Goal: Task Accomplishment & Management: Manage account settings

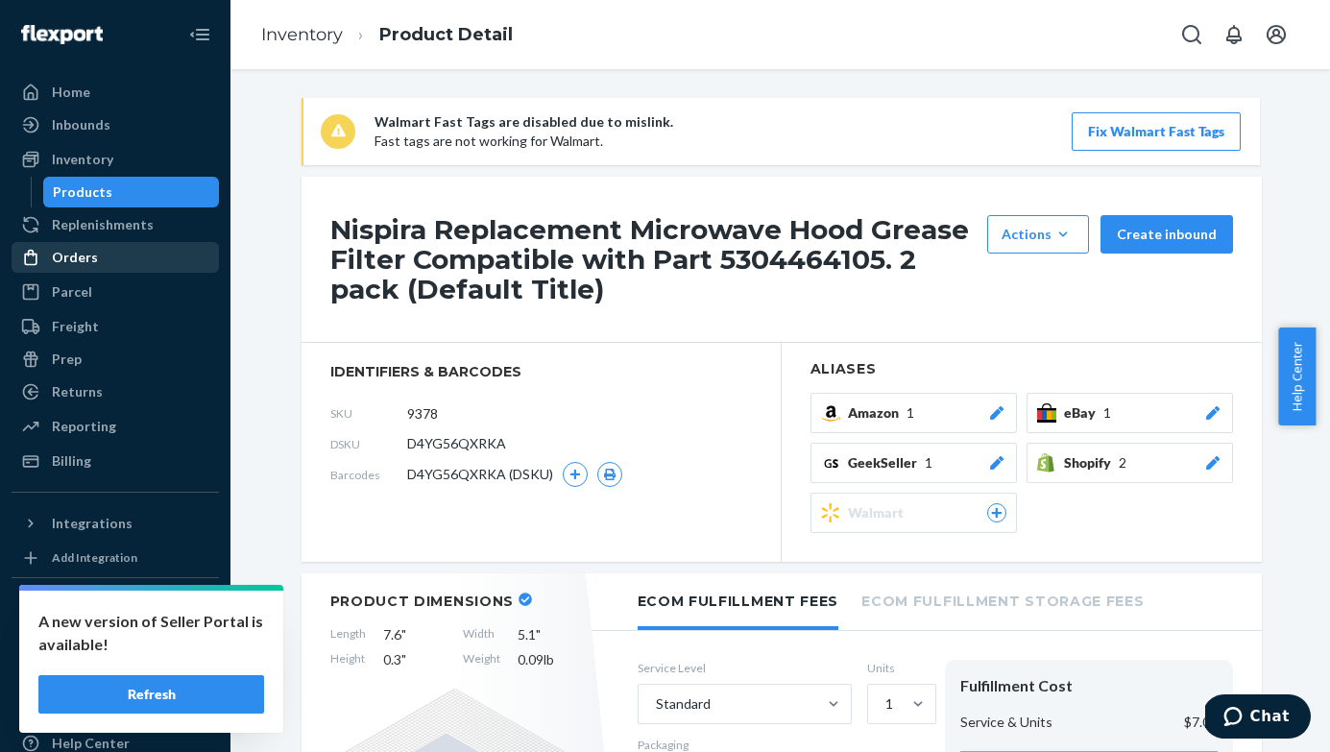
scroll to position [22, 0]
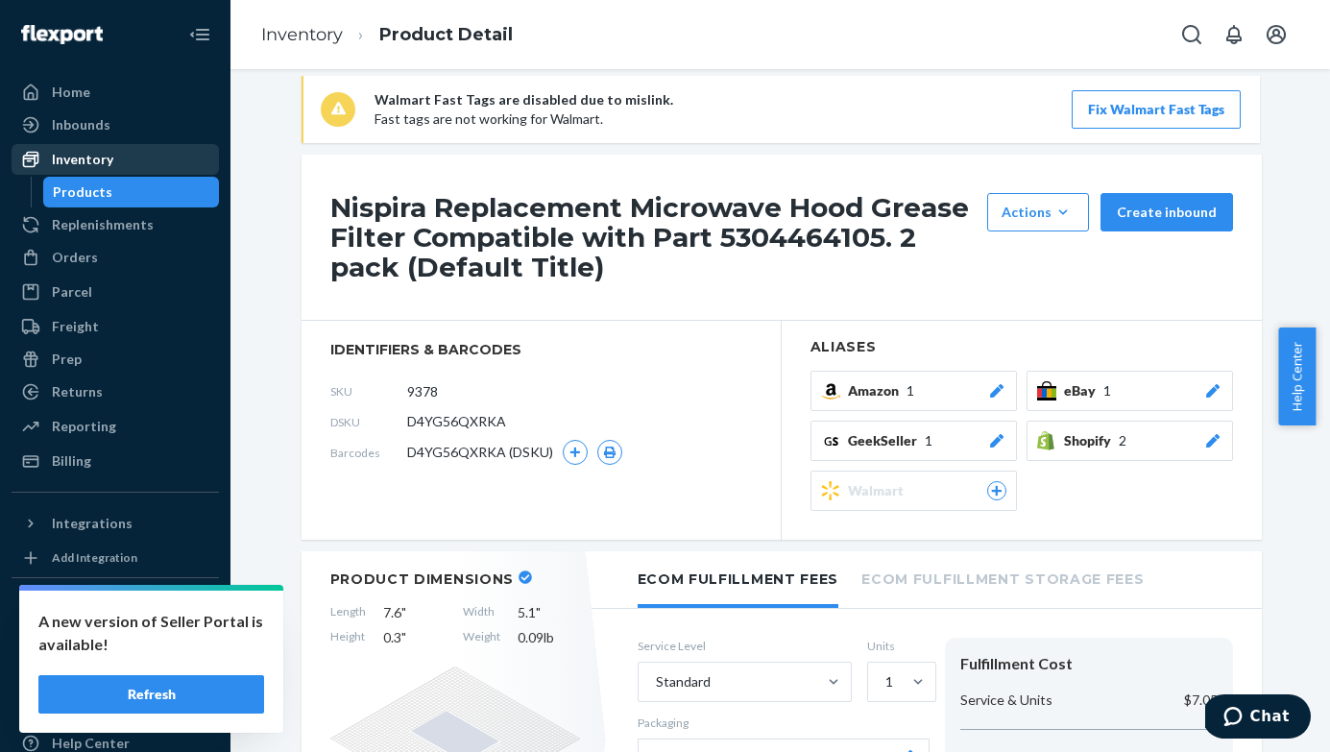
click at [129, 165] on div "Inventory" at bounding box center [115, 159] width 204 height 27
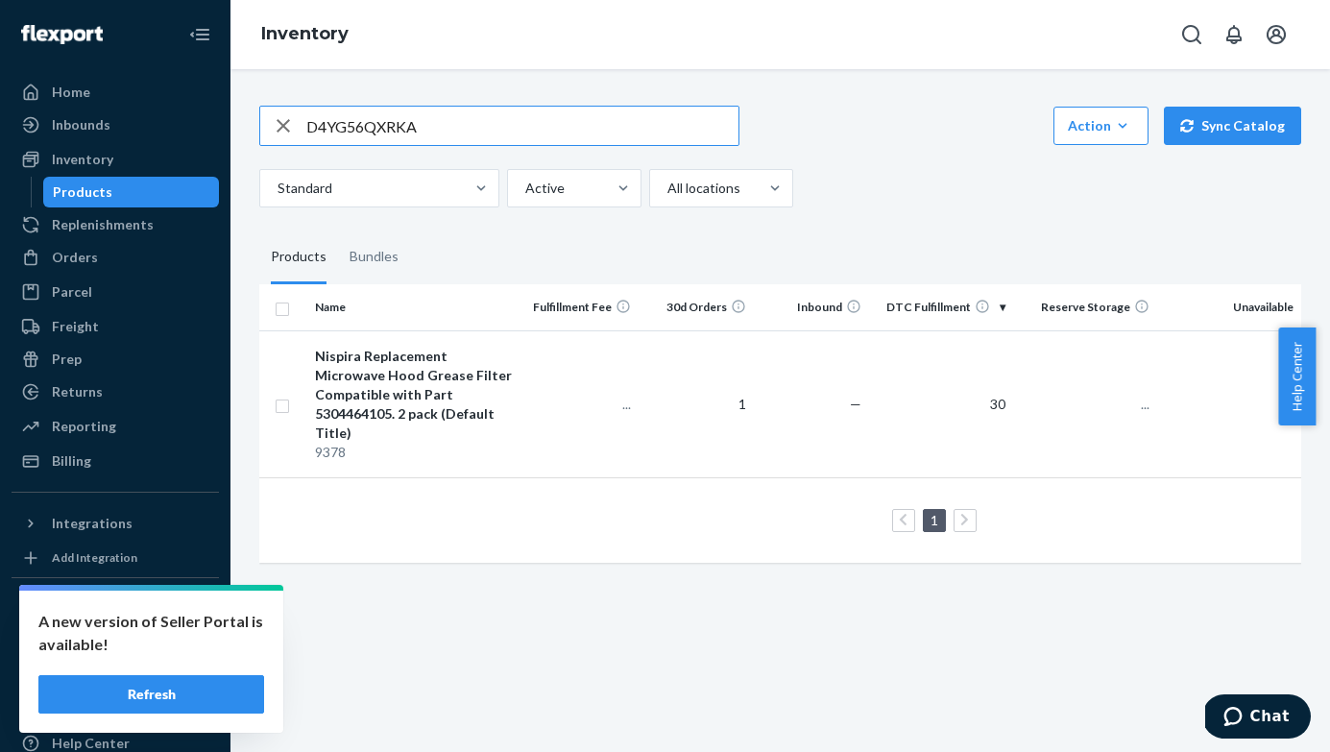
click at [599, 124] on input "D4YG56QXRKA" at bounding box center [522, 126] width 432 height 38
type input "DZG8VHWZULY"
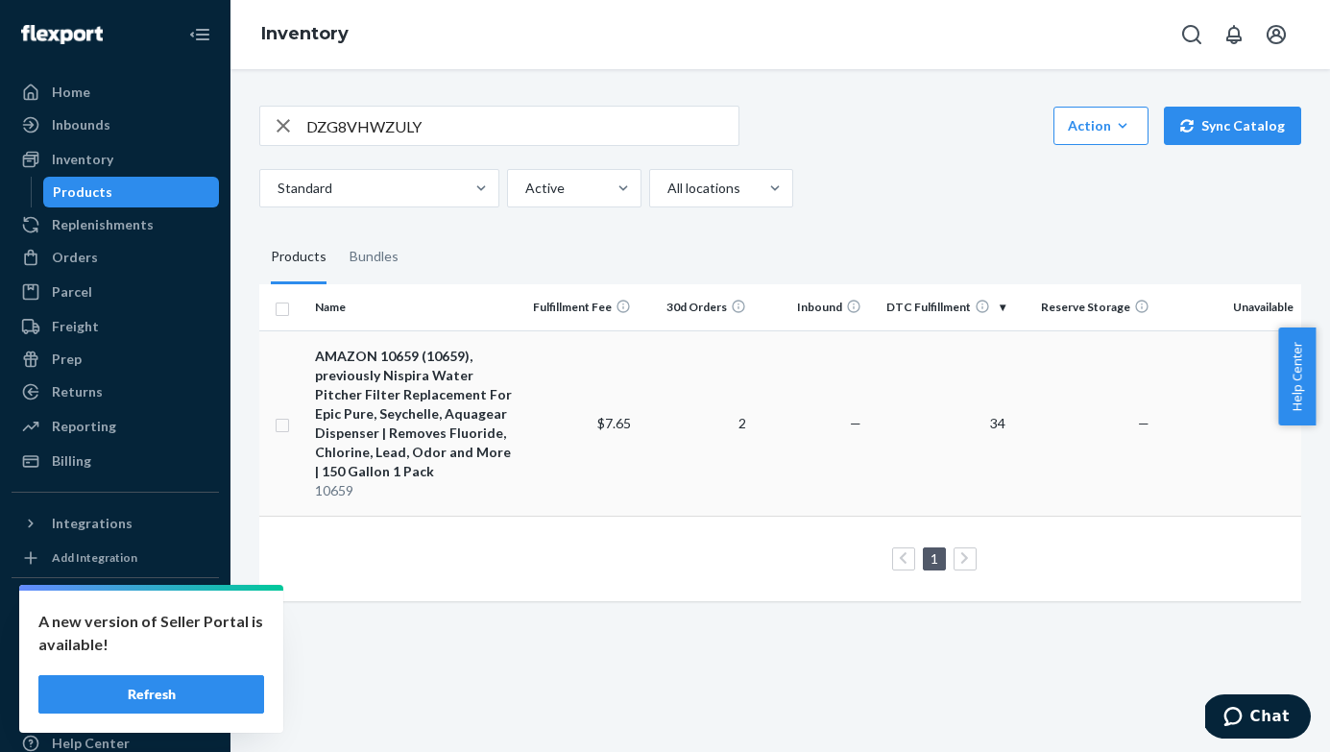
click at [464, 416] on div "AMAZON 10659 (10659), previously Nispira Water Pitcher Filter Replacement For E…" at bounding box center [415, 414] width 201 height 134
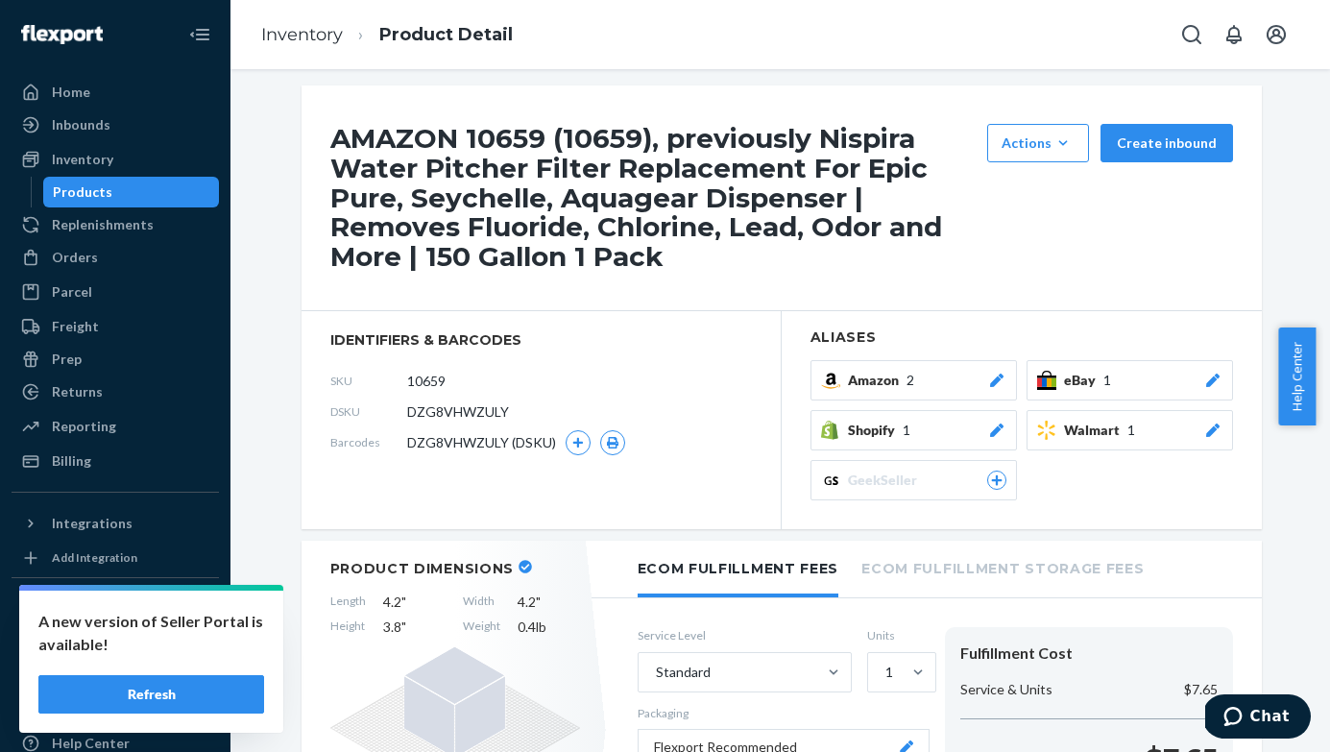
scroll to position [30, 0]
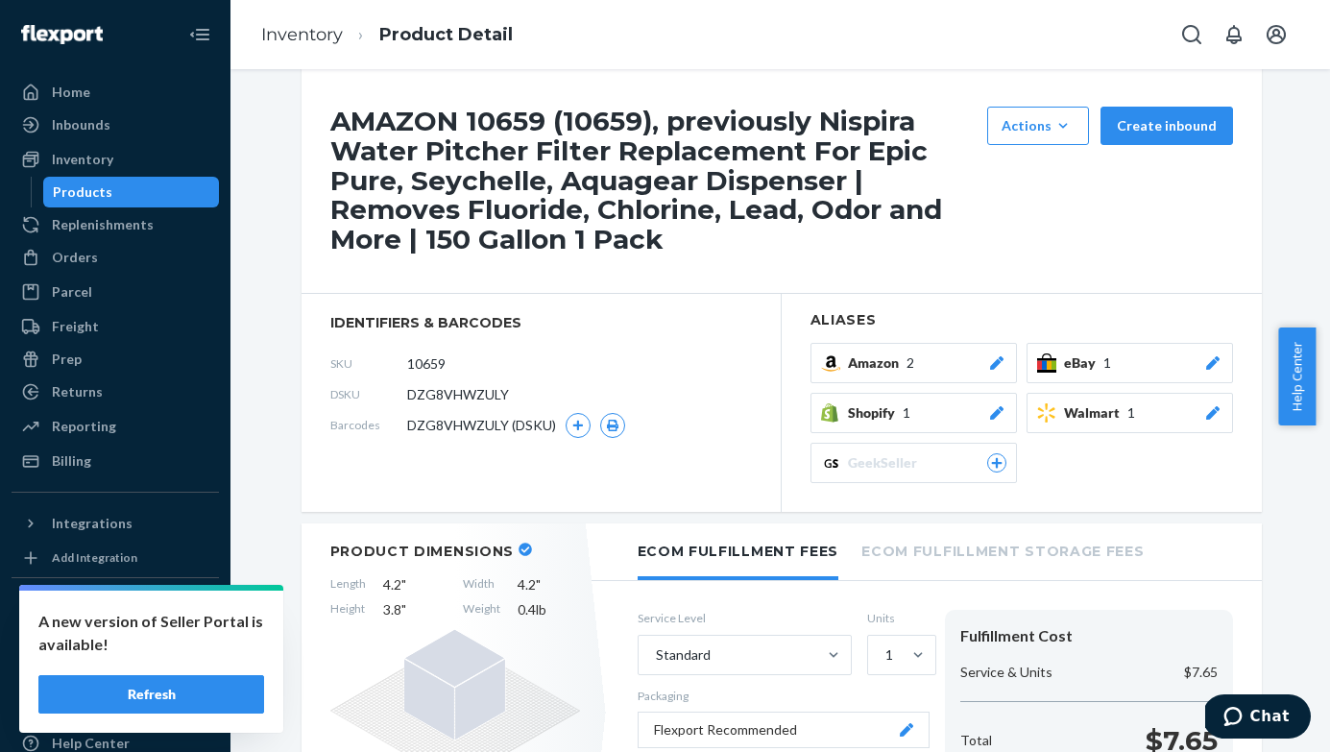
click at [1210, 360] on icon at bounding box center [1212, 362] width 19 height 13
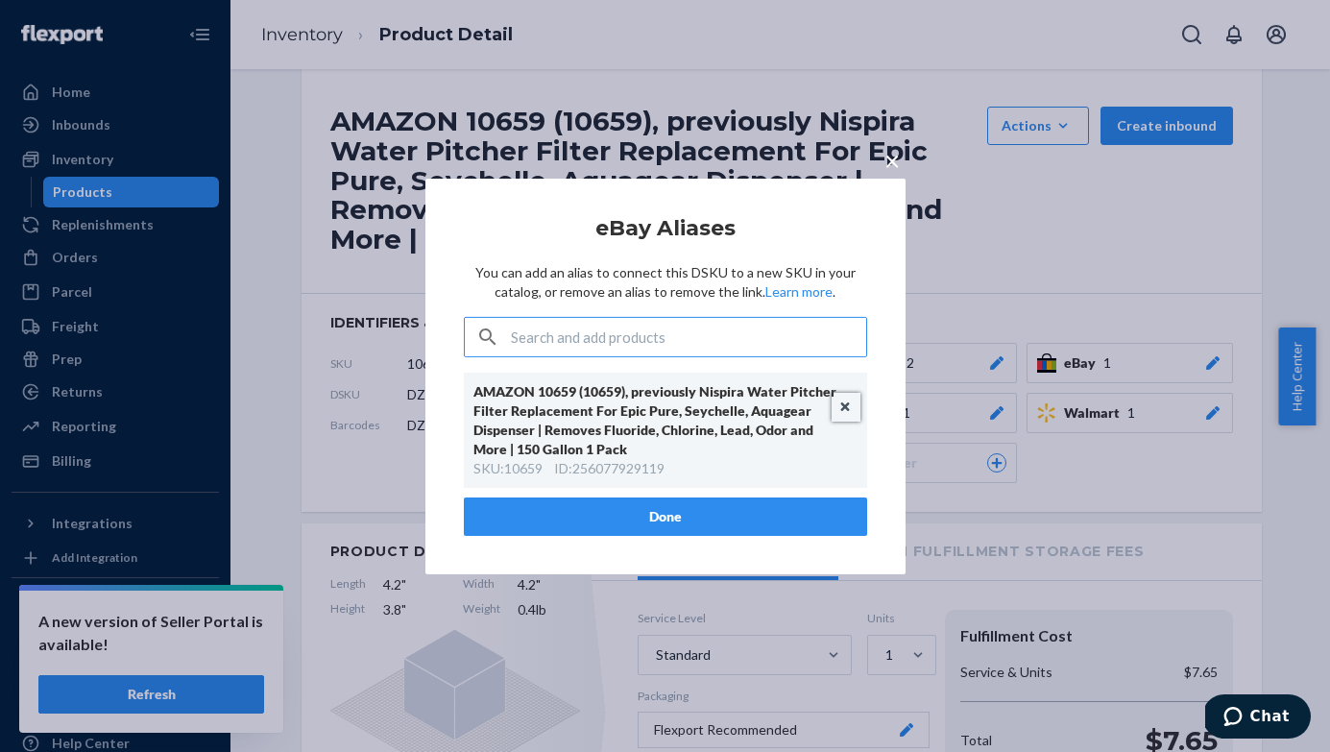
click at [843, 411] on button "Unlink" at bounding box center [845, 407] width 29 height 29
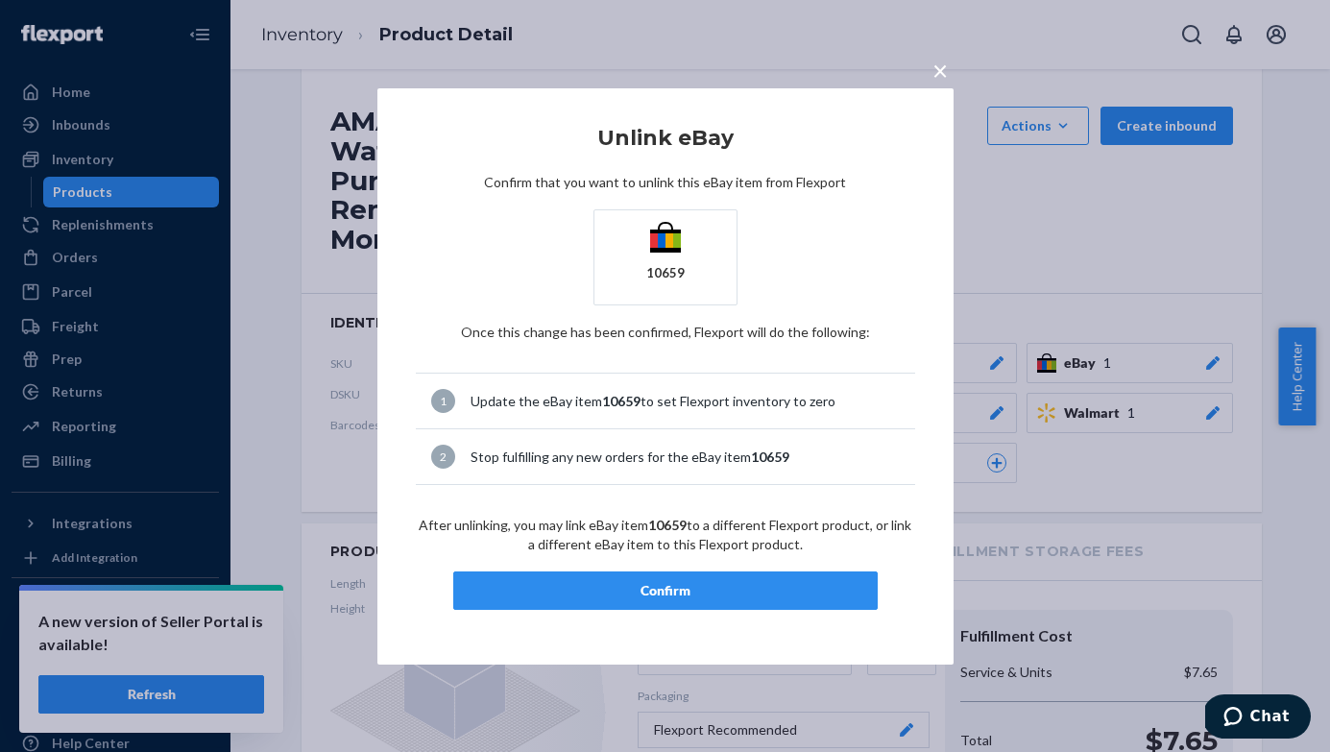
click at [738, 587] on div "Confirm" at bounding box center [666, 590] width 392 height 19
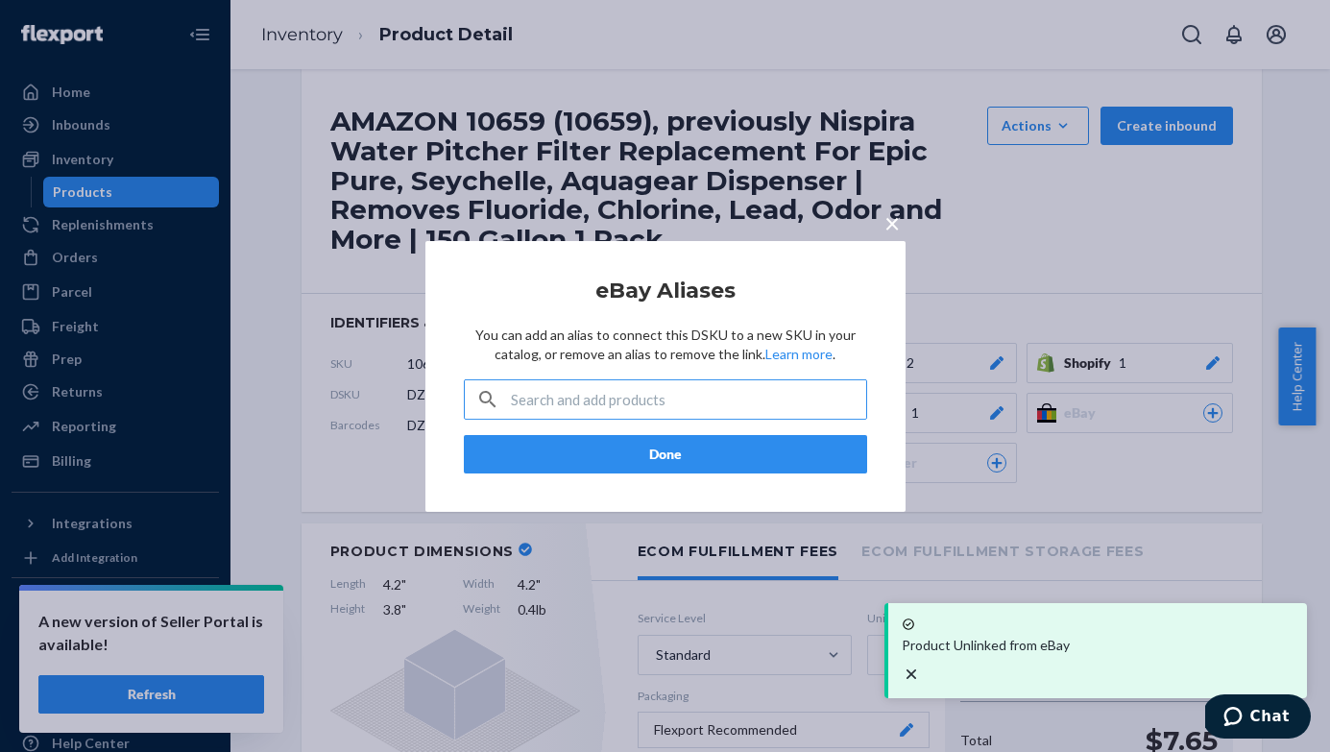
click at [696, 401] on input "text" at bounding box center [688, 399] width 355 height 38
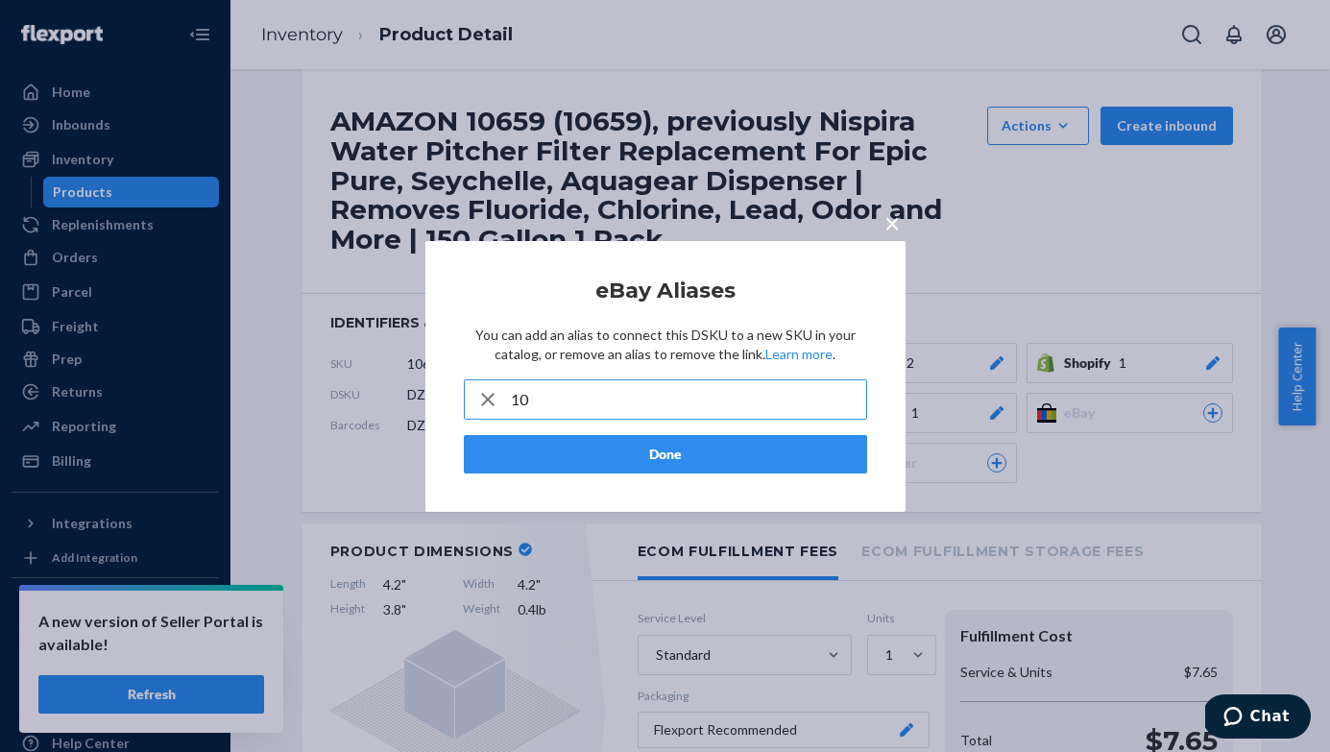
type input "1"
type input "epic"
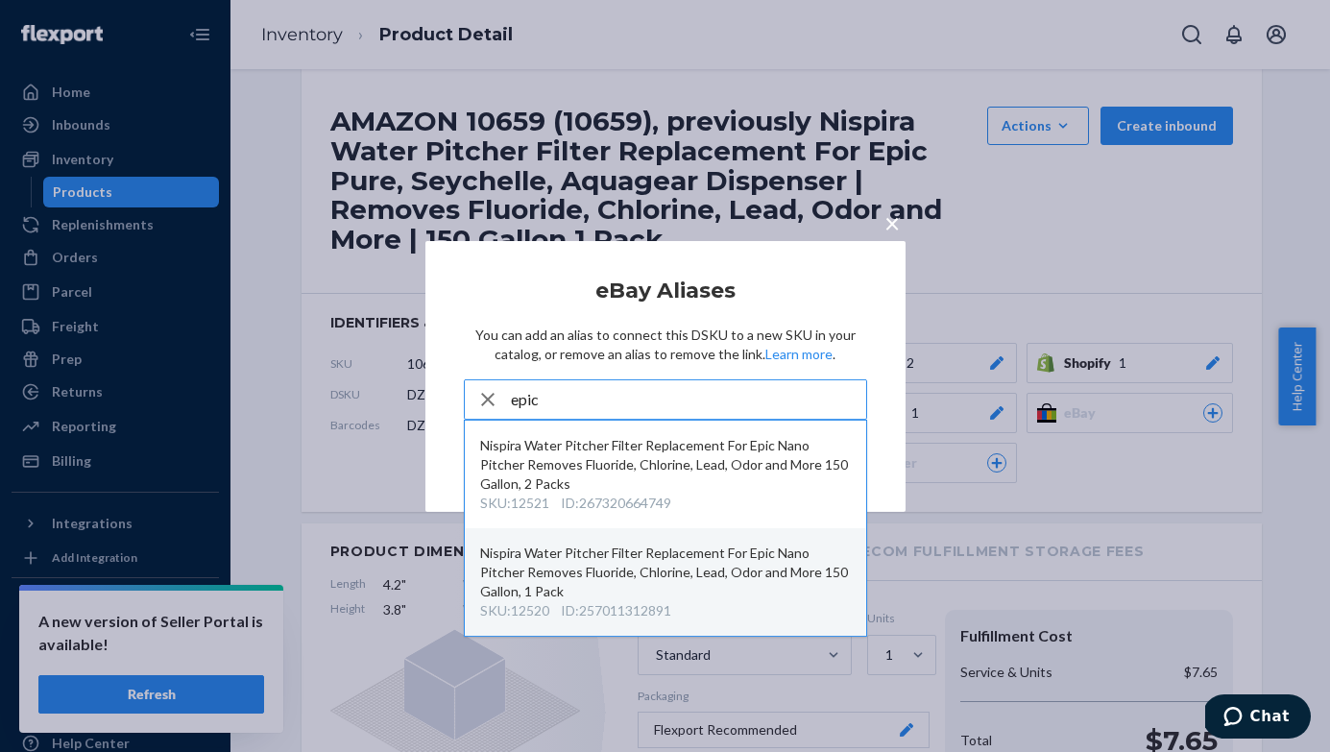
click at [707, 578] on div "Nispira Water Pitcher Filter Replacement For Epic Nano Pitcher Removes Fluoride…" at bounding box center [665, 572] width 371 height 58
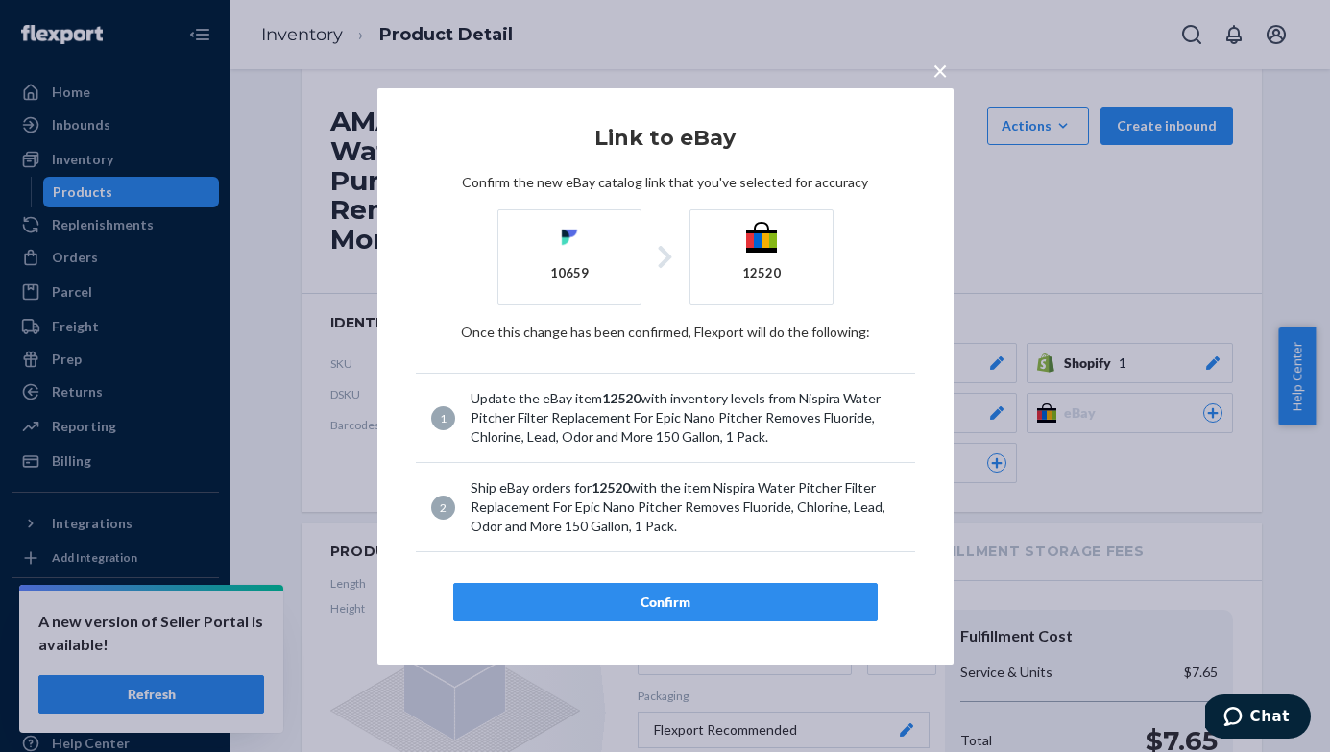
click at [721, 604] on div "Confirm" at bounding box center [666, 601] width 392 height 19
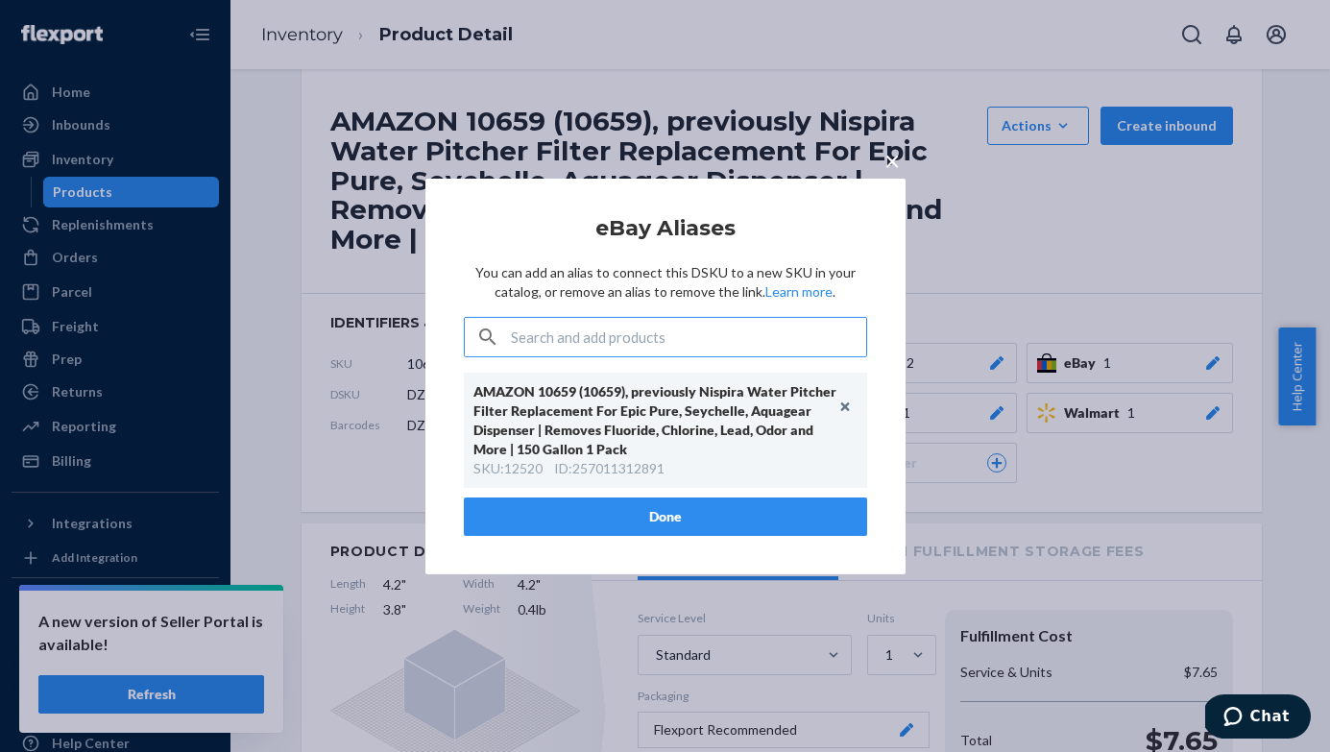
click at [695, 337] on input "text" at bounding box center [688, 337] width 355 height 38
type input "epic"
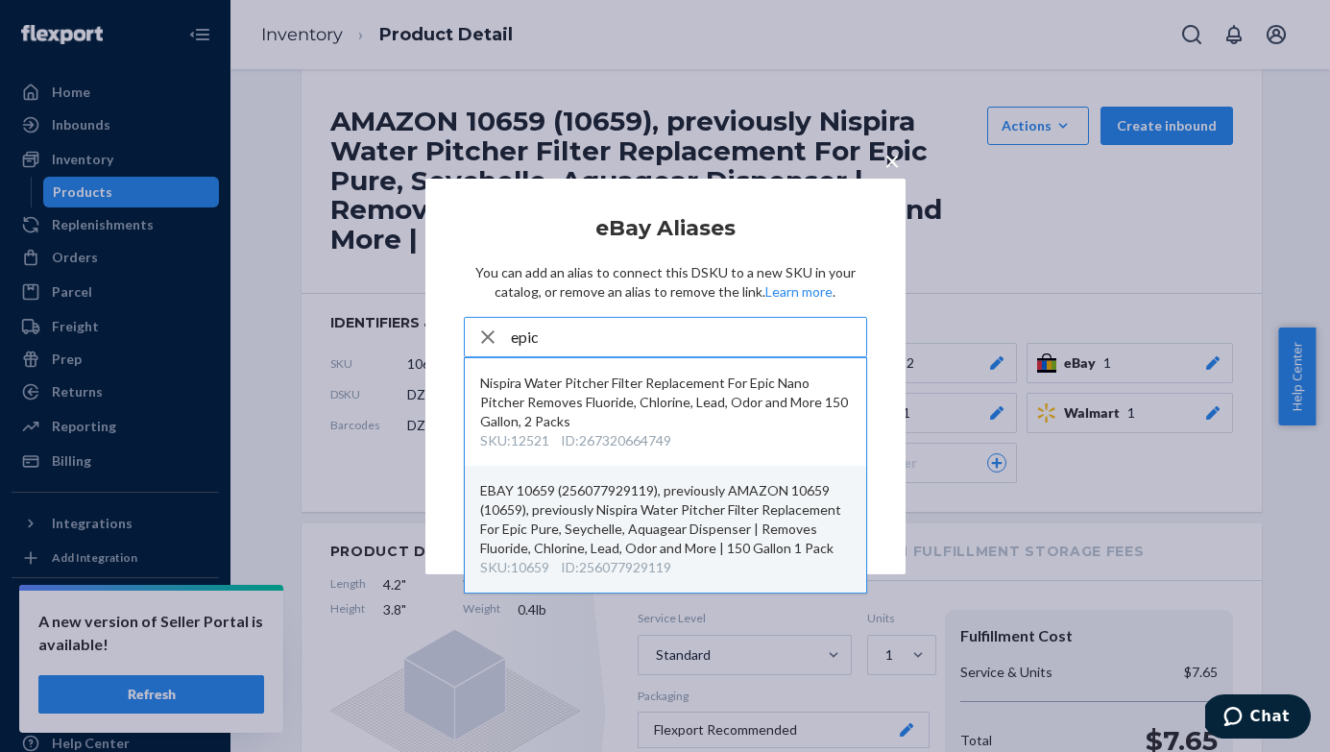
click at [682, 555] on div "EBAY 10659 (256077929119), previously AMAZON 10659 (10659), previously Nispira …" at bounding box center [665, 519] width 371 height 77
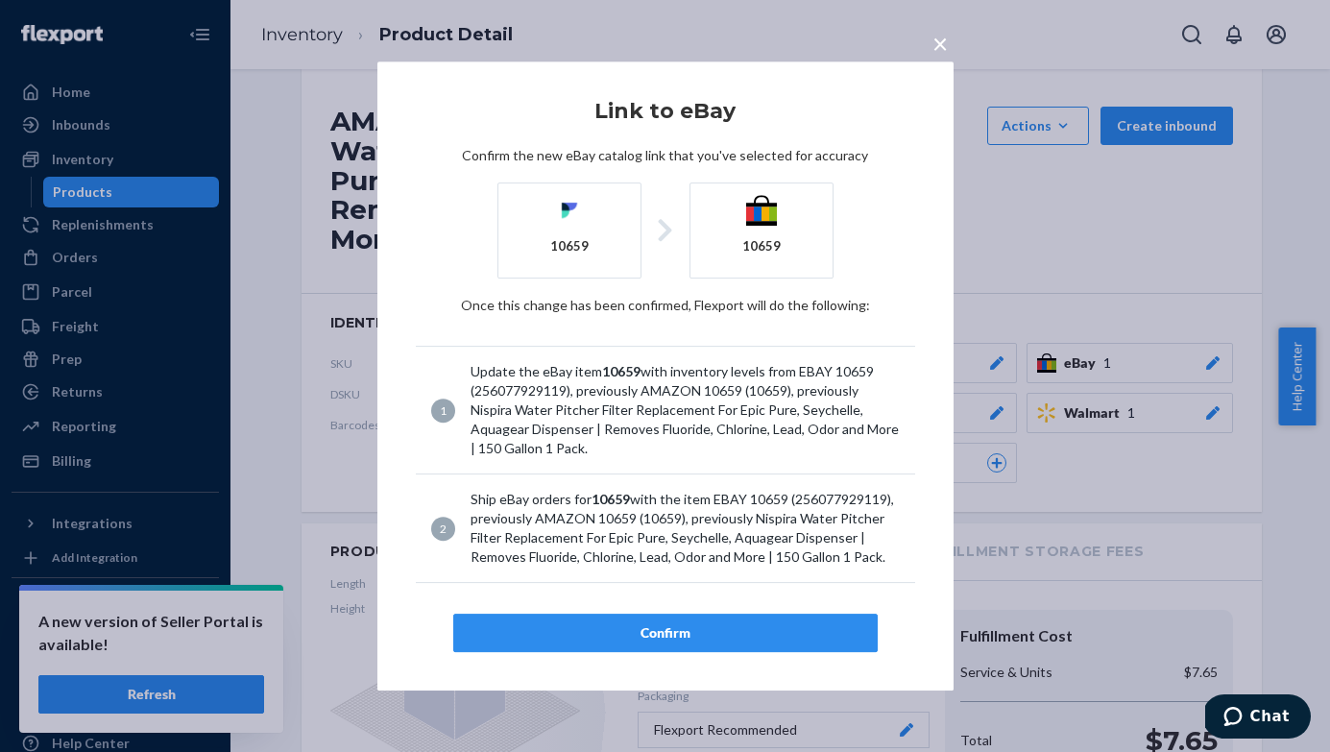
click at [758, 629] on div "Confirm" at bounding box center [666, 632] width 392 height 19
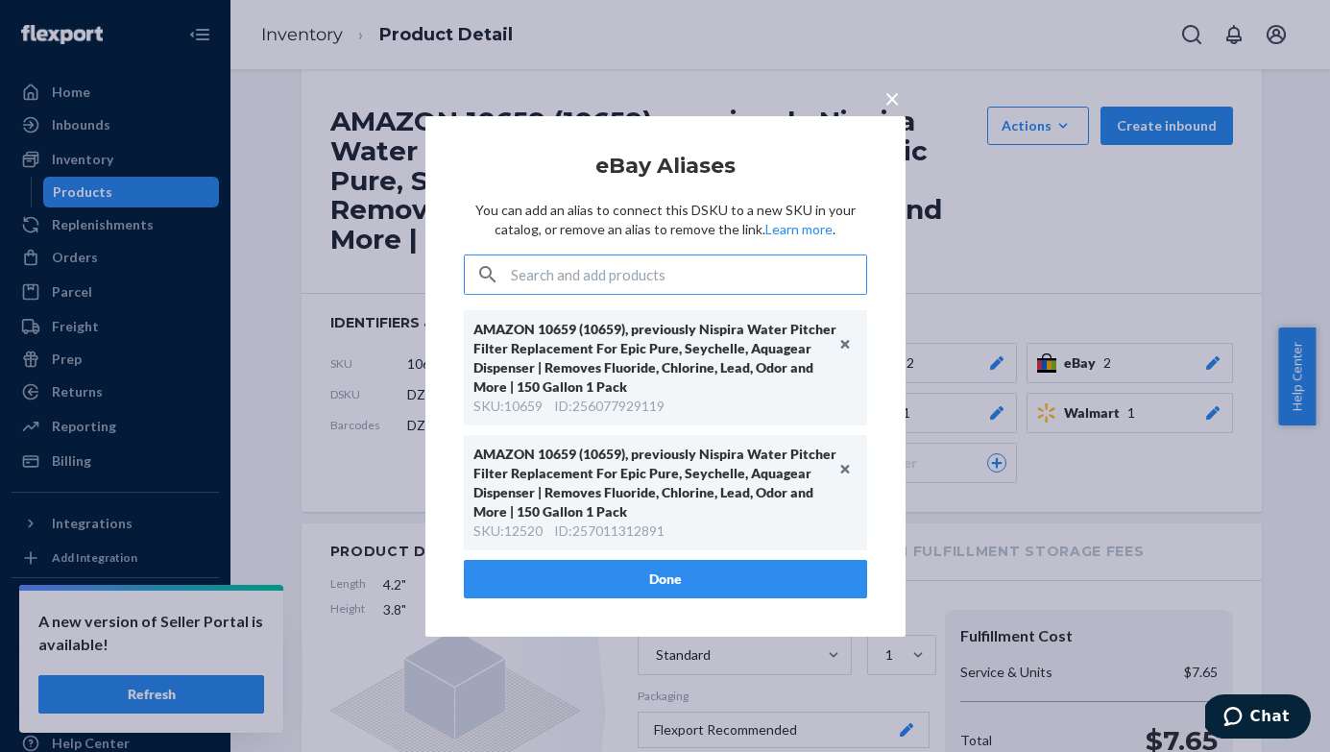
click at [712, 583] on button "Done" at bounding box center [665, 579] width 403 height 38
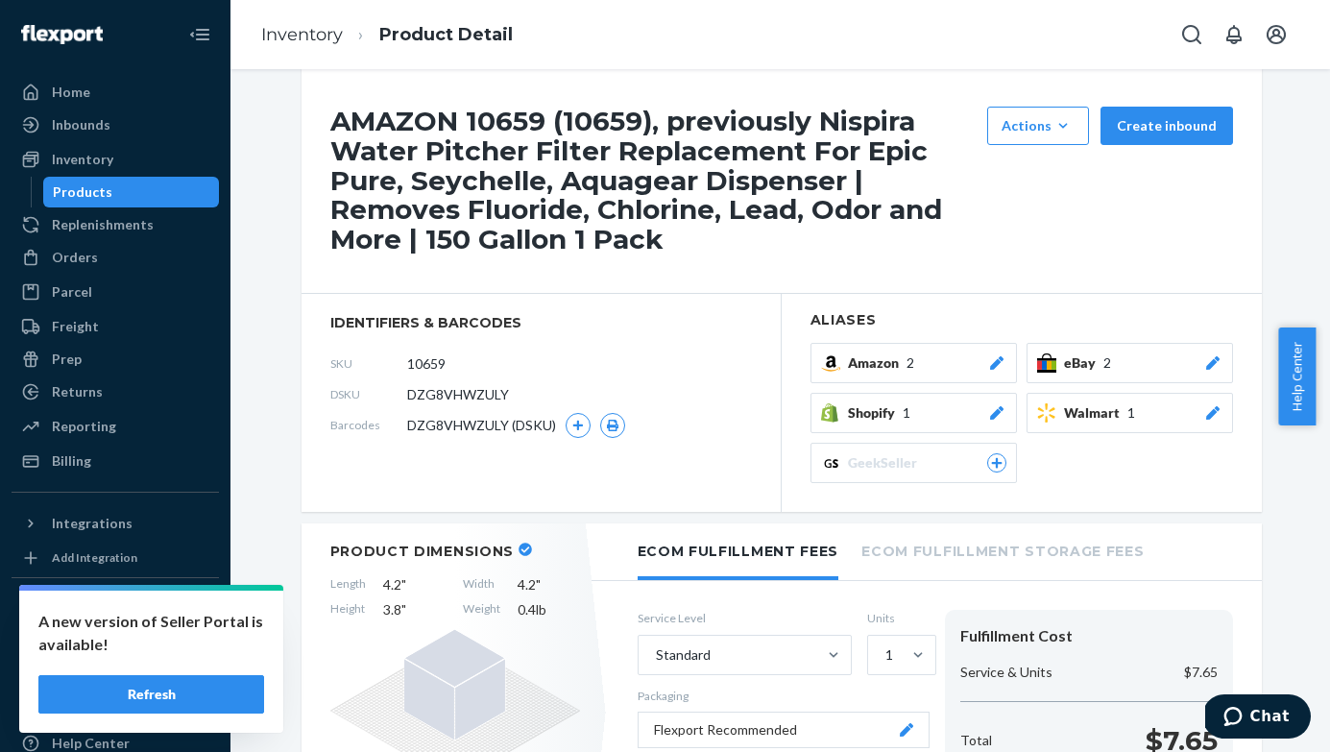
click at [997, 366] on icon at bounding box center [996, 362] width 19 height 13
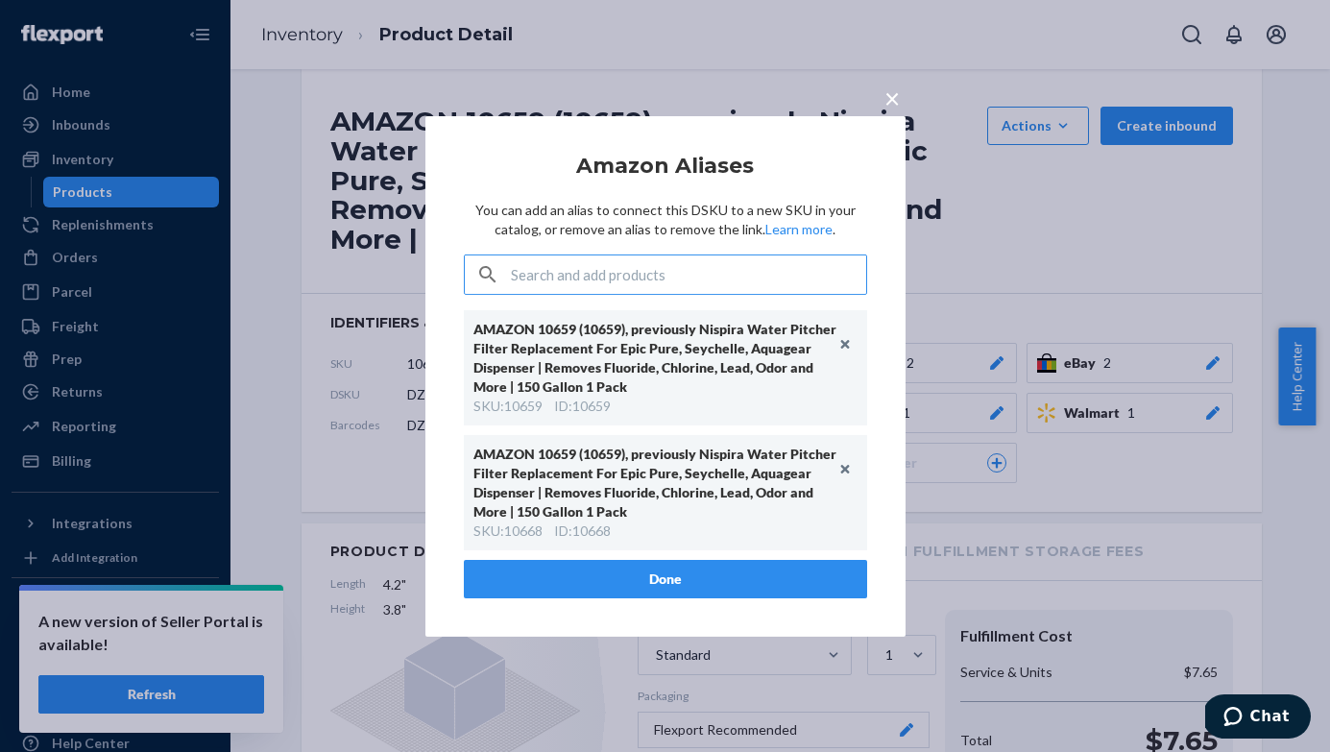
click at [887, 107] on span "×" at bounding box center [891, 97] width 15 height 33
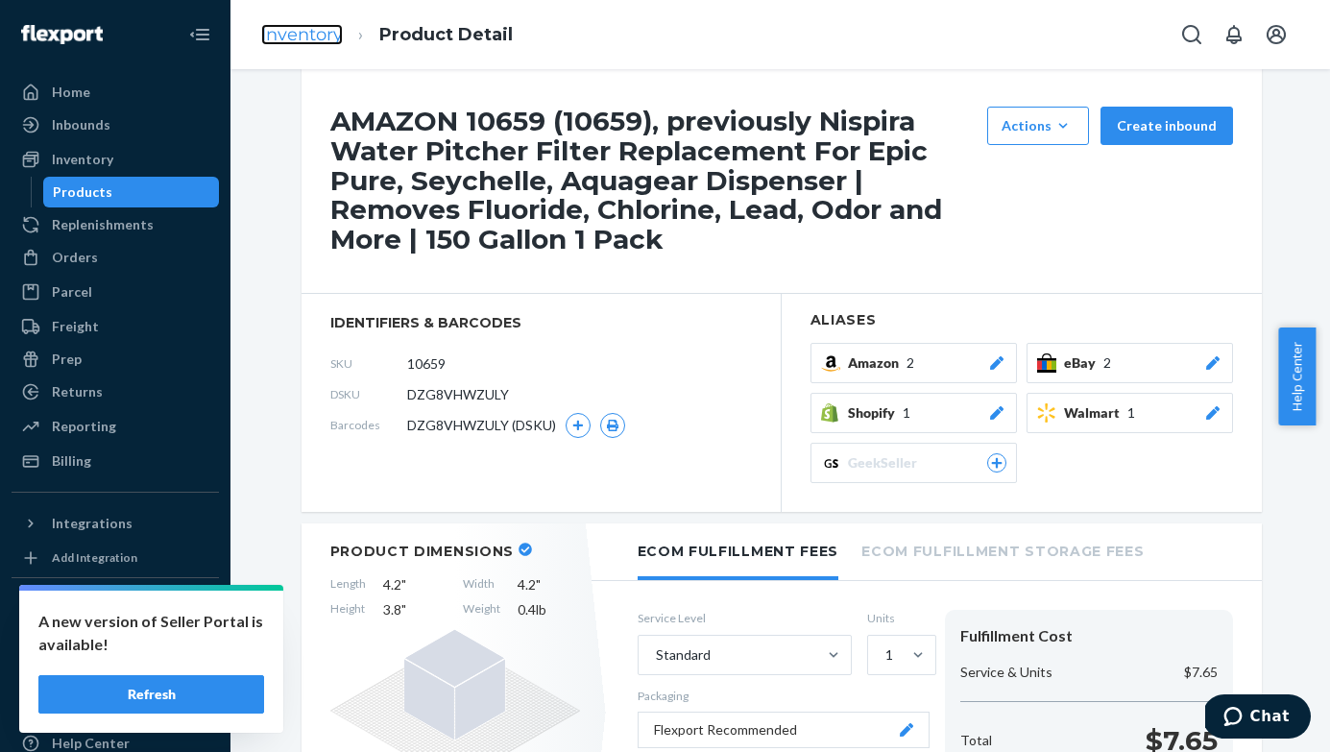
click at [304, 39] on link "Inventory" at bounding box center [302, 34] width 82 height 21
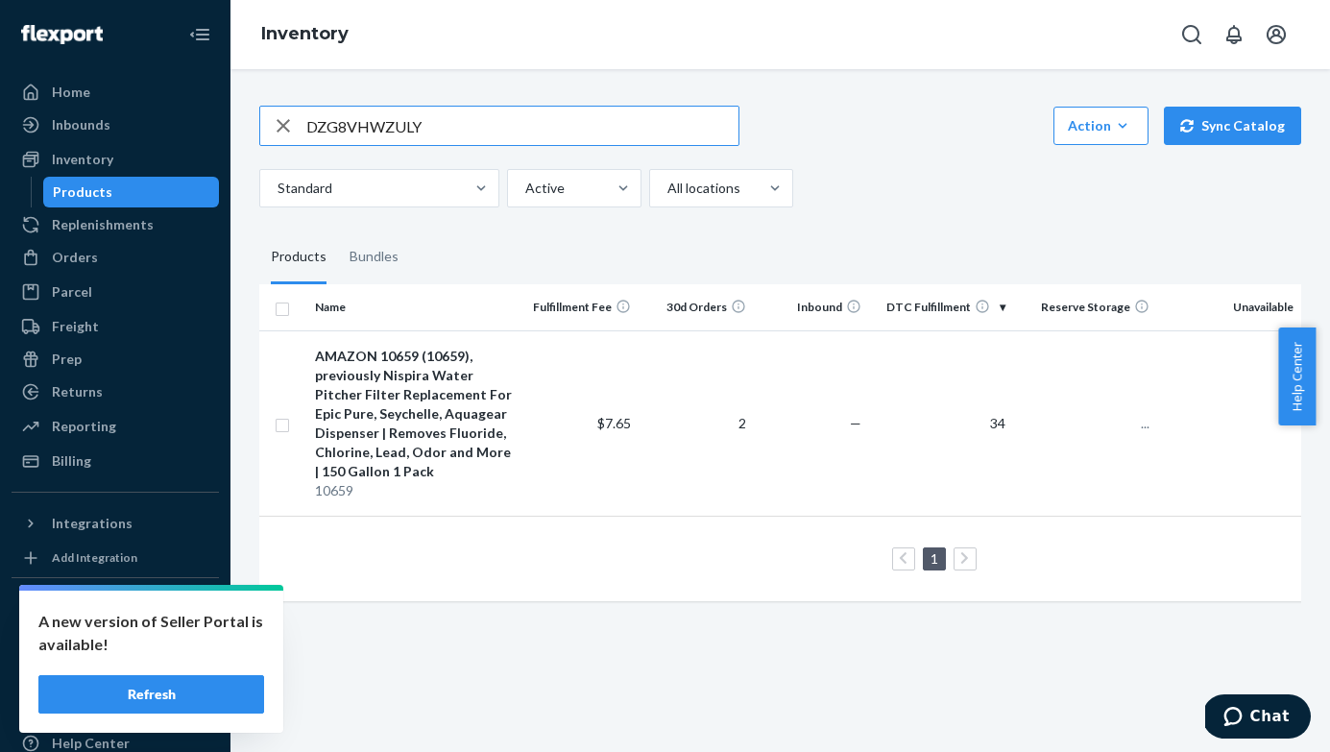
click at [521, 133] on input "DZG8VHWZULY" at bounding box center [522, 126] width 432 height 38
type input "DCMJFXU59UH"
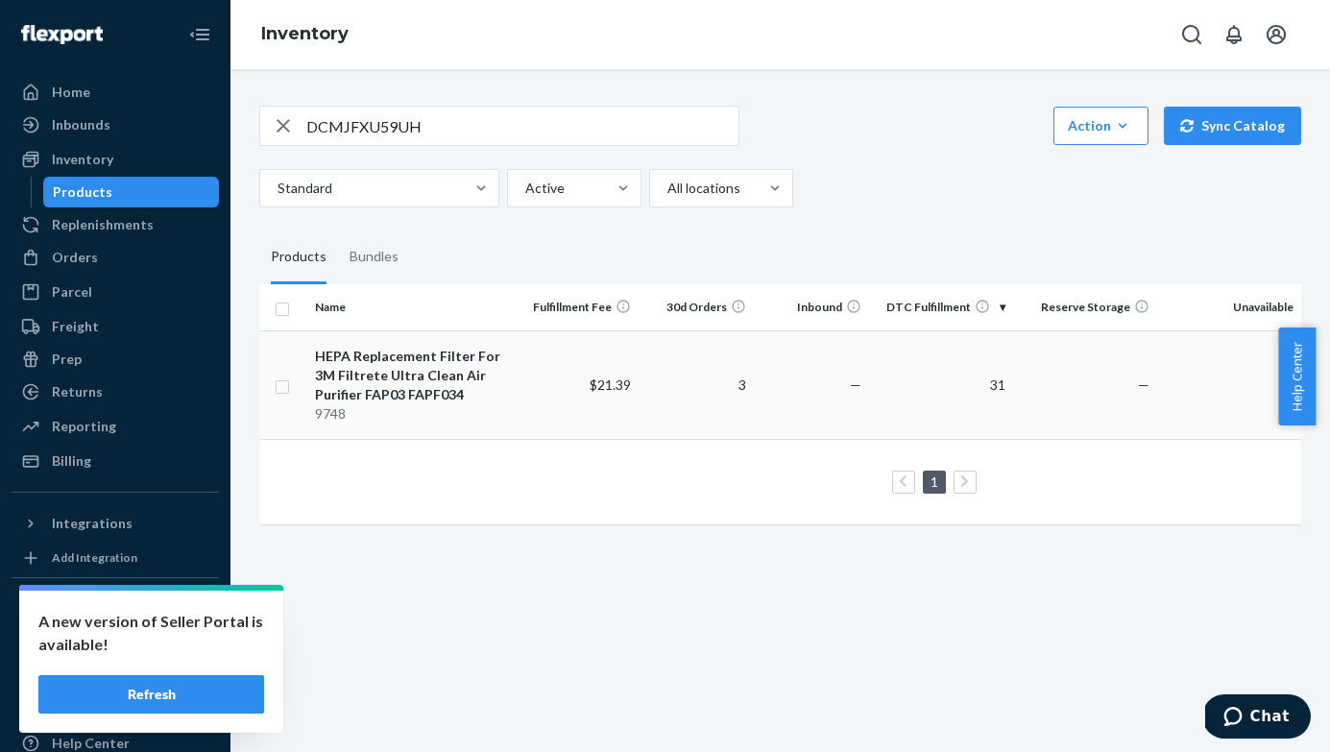
click at [427, 362] on div "HEPA Replacement Filter For 3M Filtrete Ultra Clean Air Purifier FAP03 FAPF034" at bounding box center [415, 376] width 201 height 58
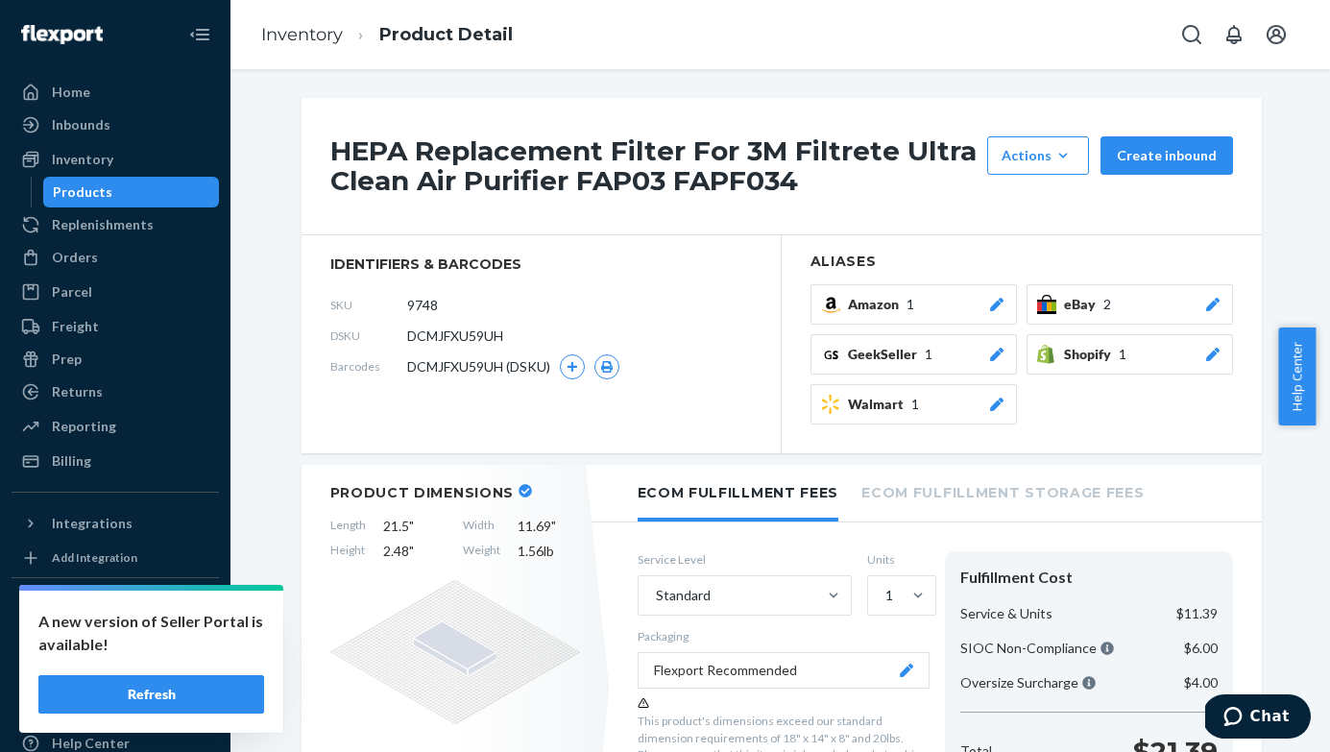
click at [1209, 351] on icon at bounding box center [1212, 354] width 19 height 13
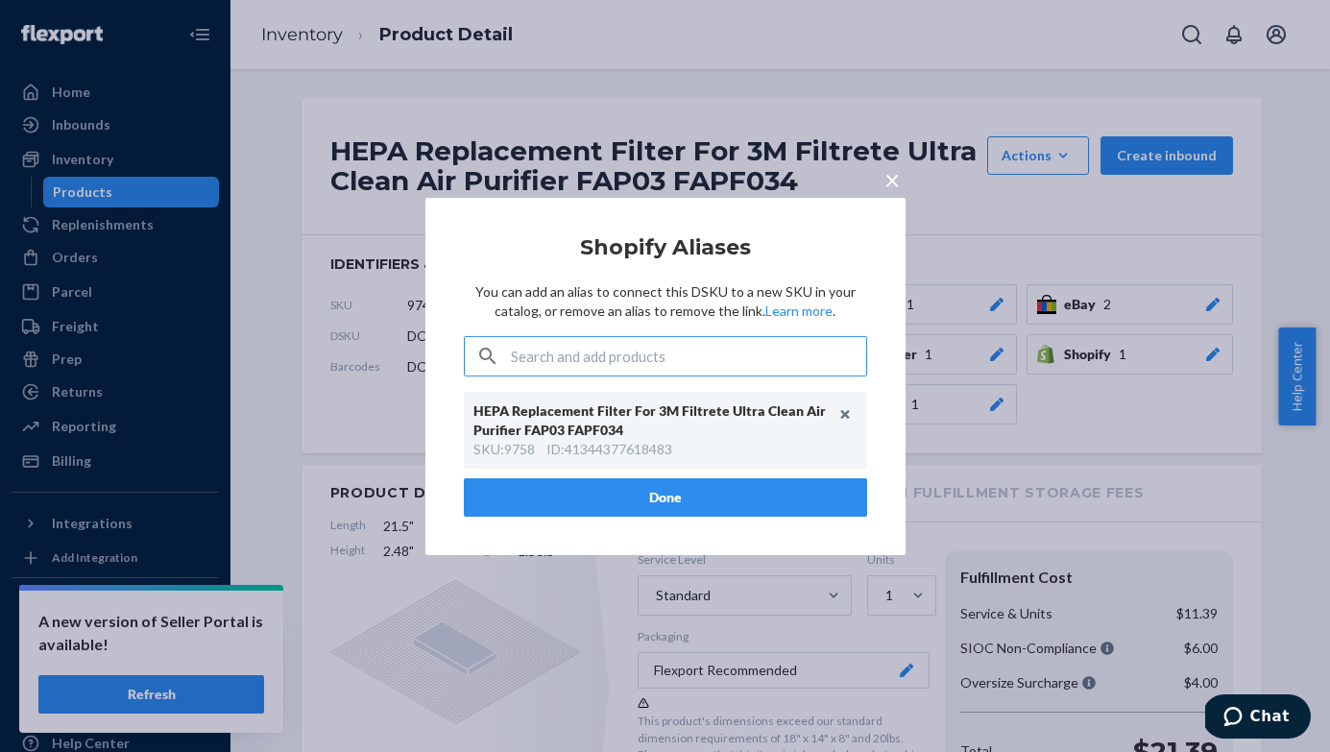
click at [894, 177] on span "×" at bounding box center [891, 178] width 15 height 33
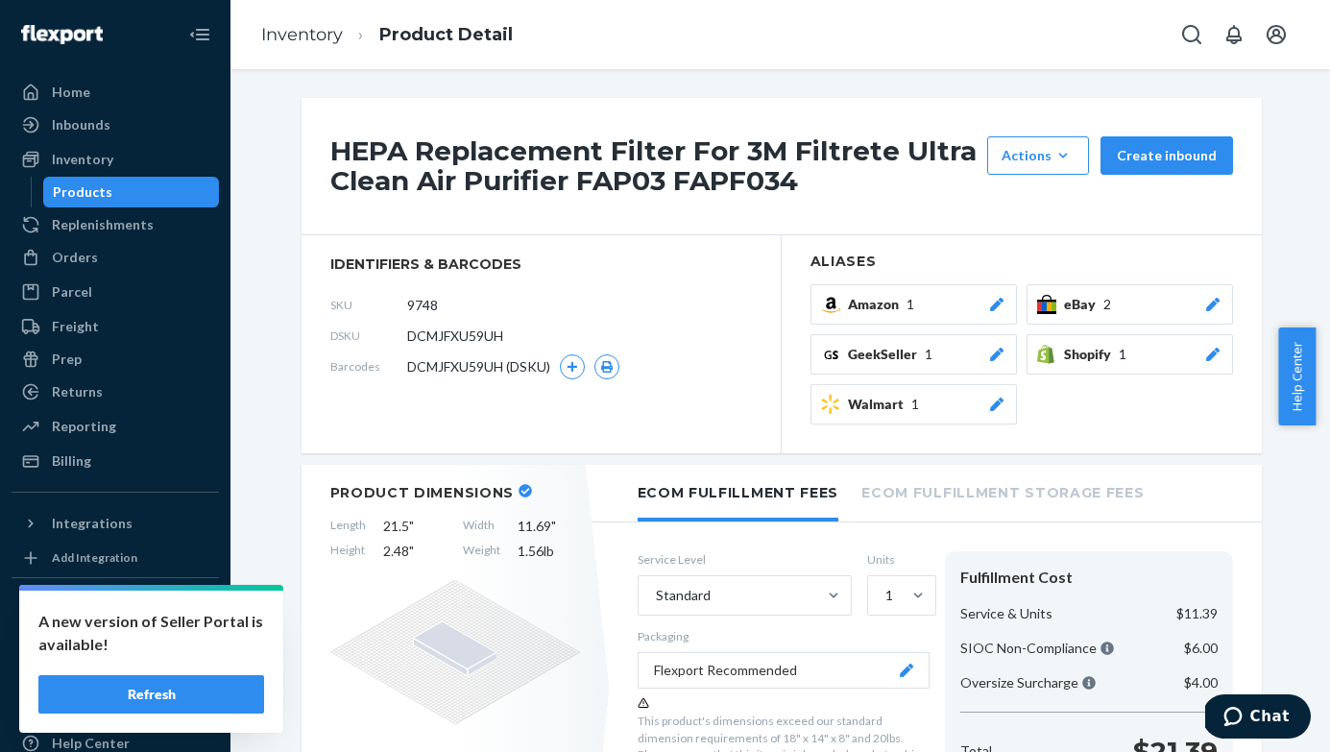
click at [1219, 306] on icon at bounding box center [1212, 304] width 19 height 13
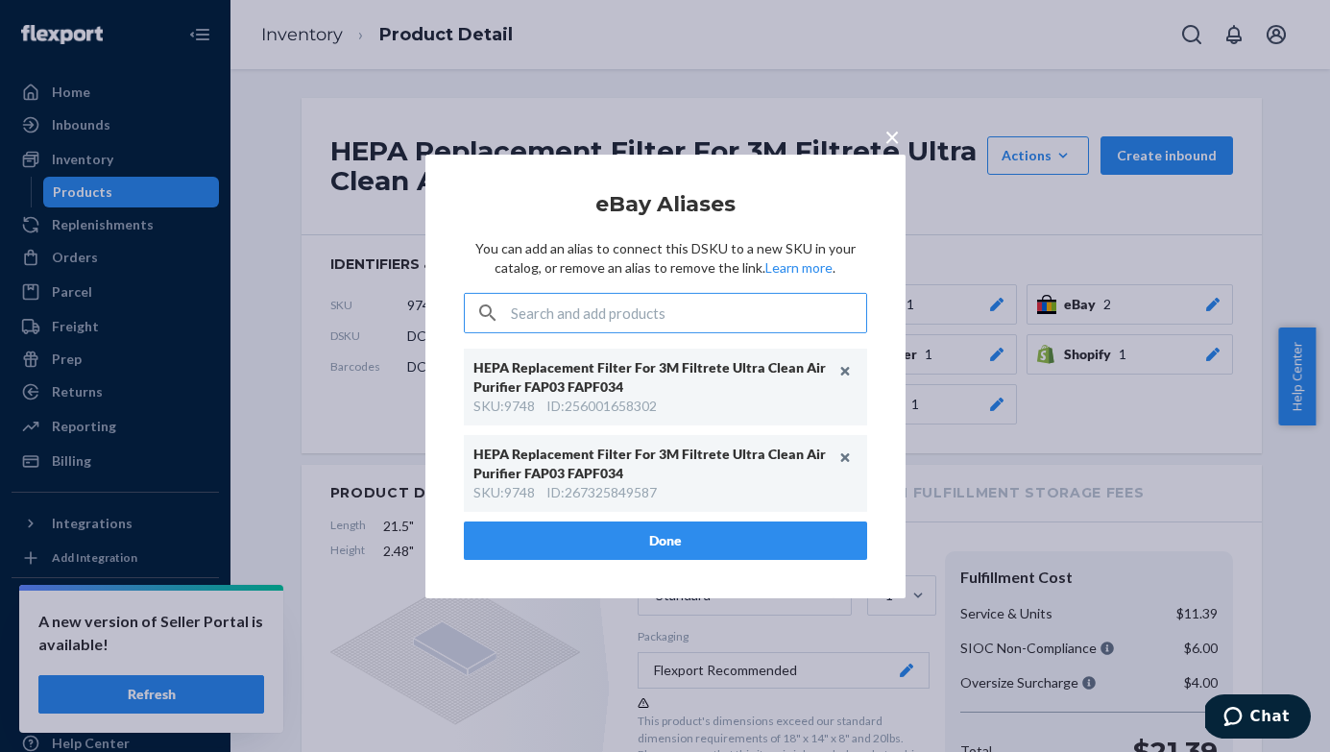
paste input "267325849587"
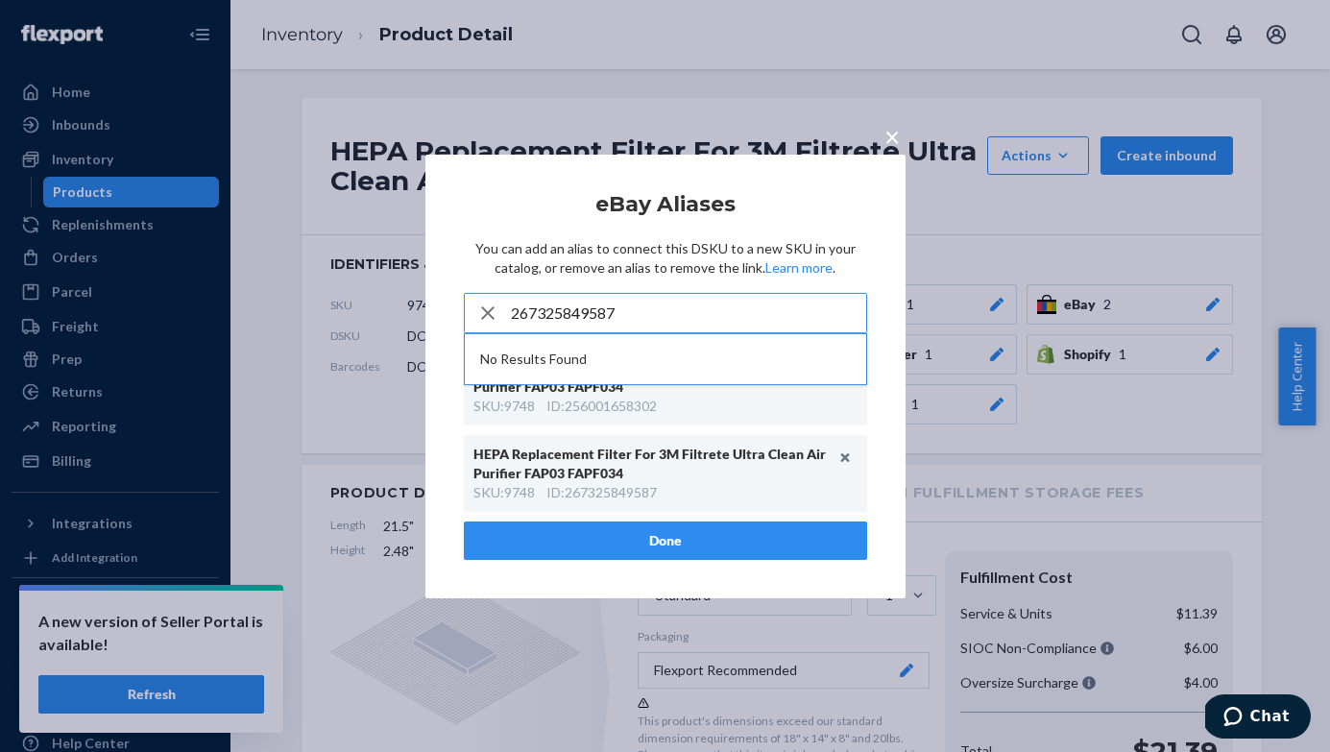
click at [787, 313] on input "267325849587" at bounding box center [688, 313] width 355 height 38
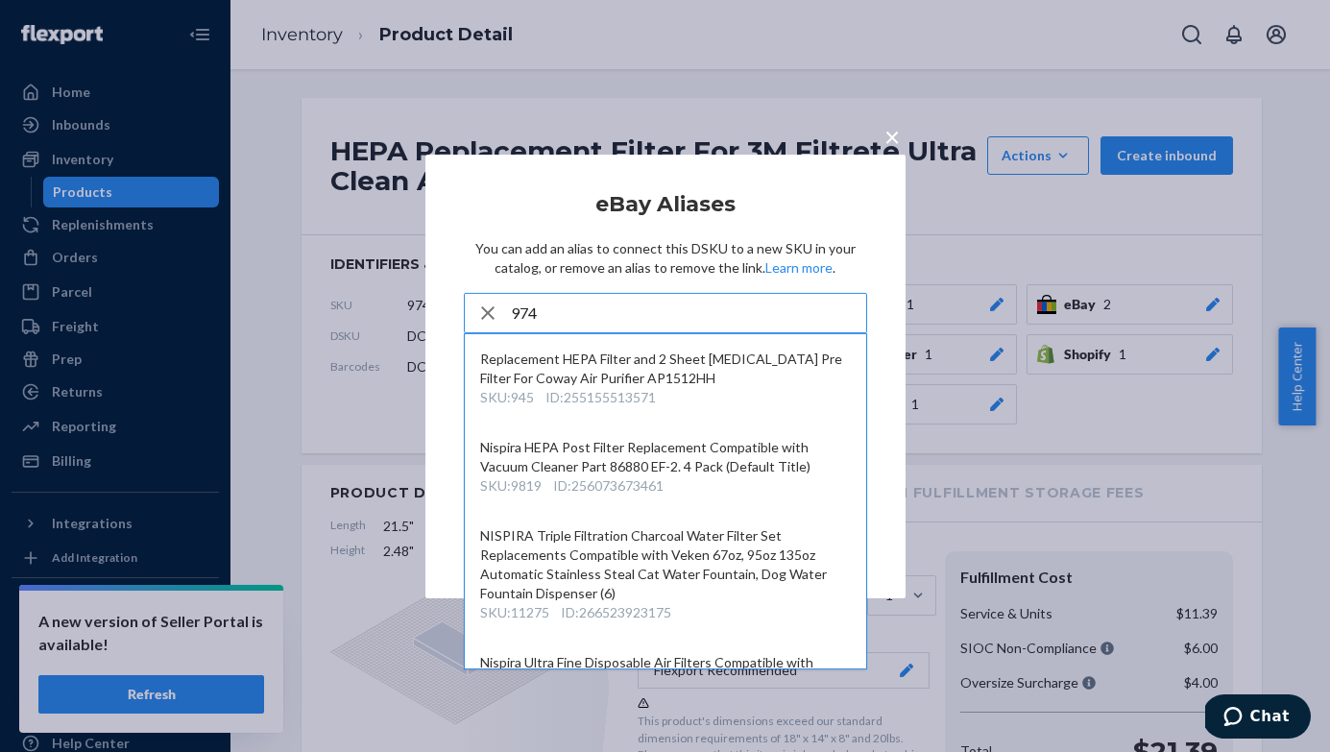
type input "9748"
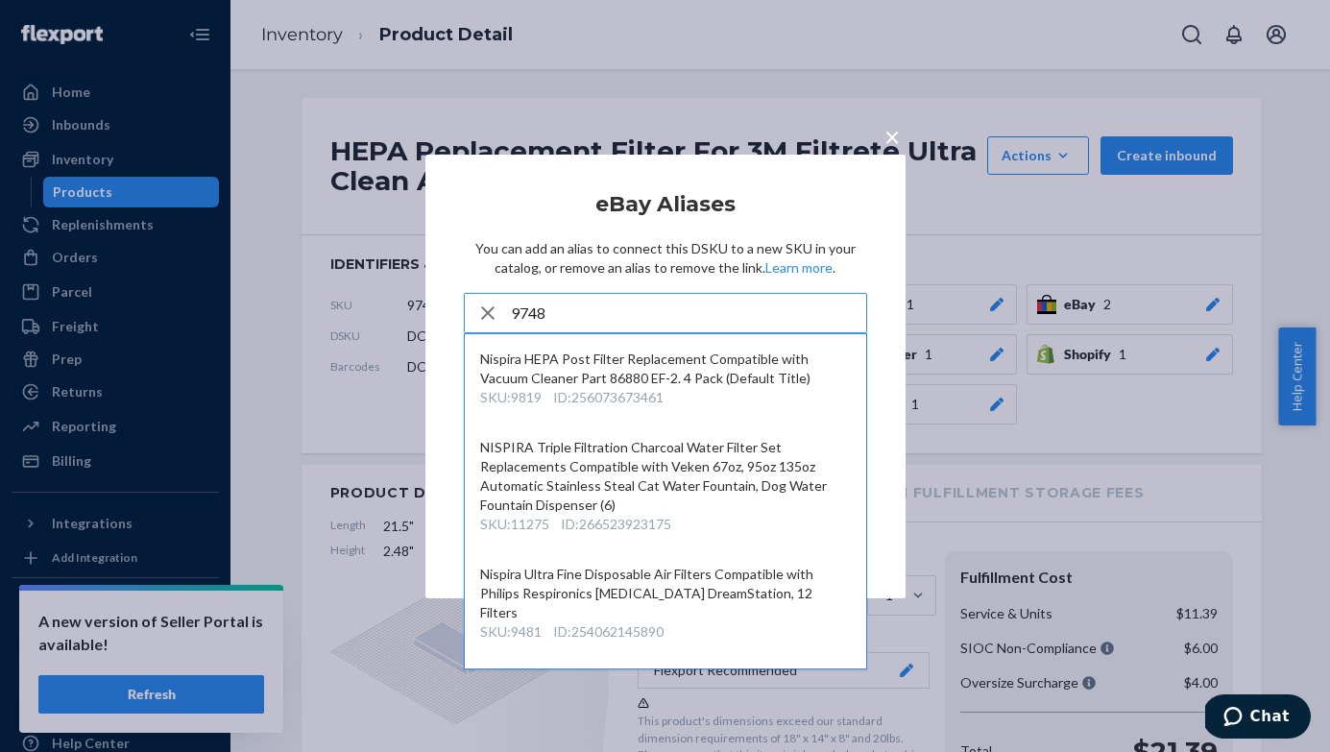
click at [892, 135] on span "×" at bounding box center [891, 135] width 15 height 33
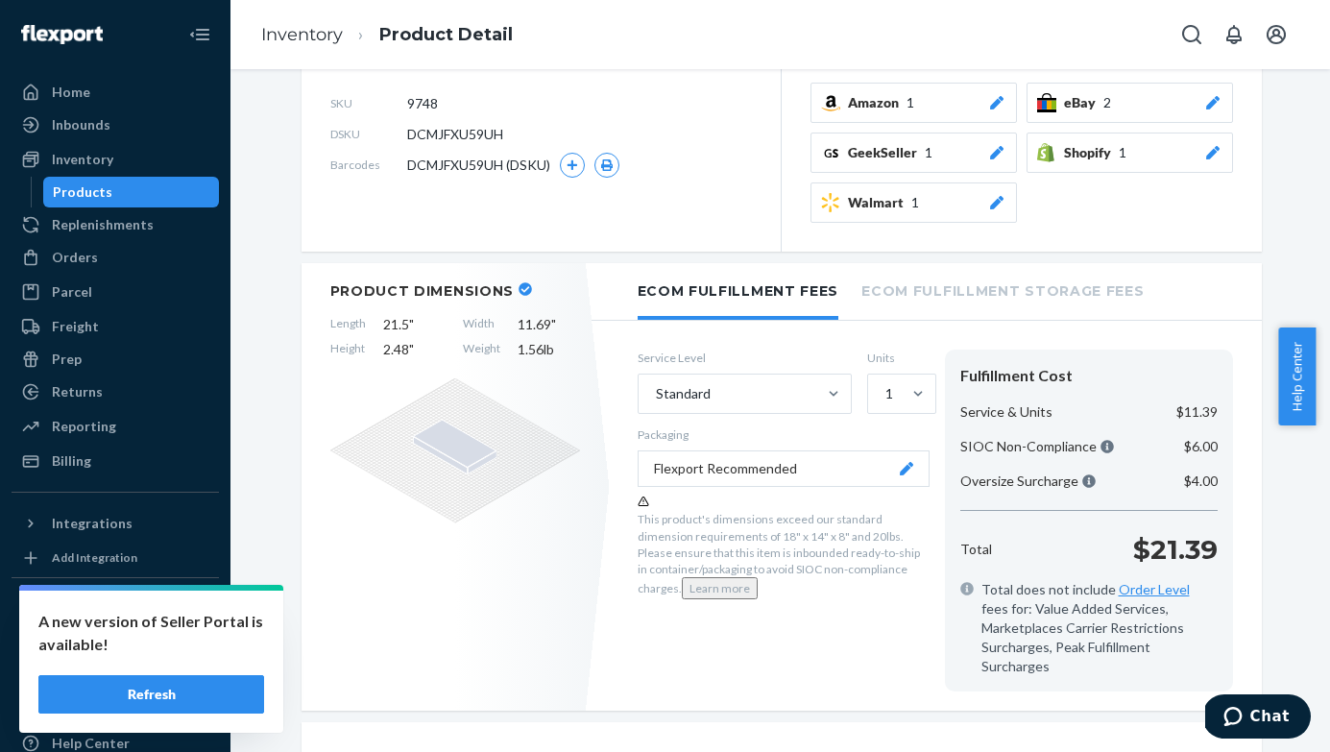
scroll to position [229, 0]
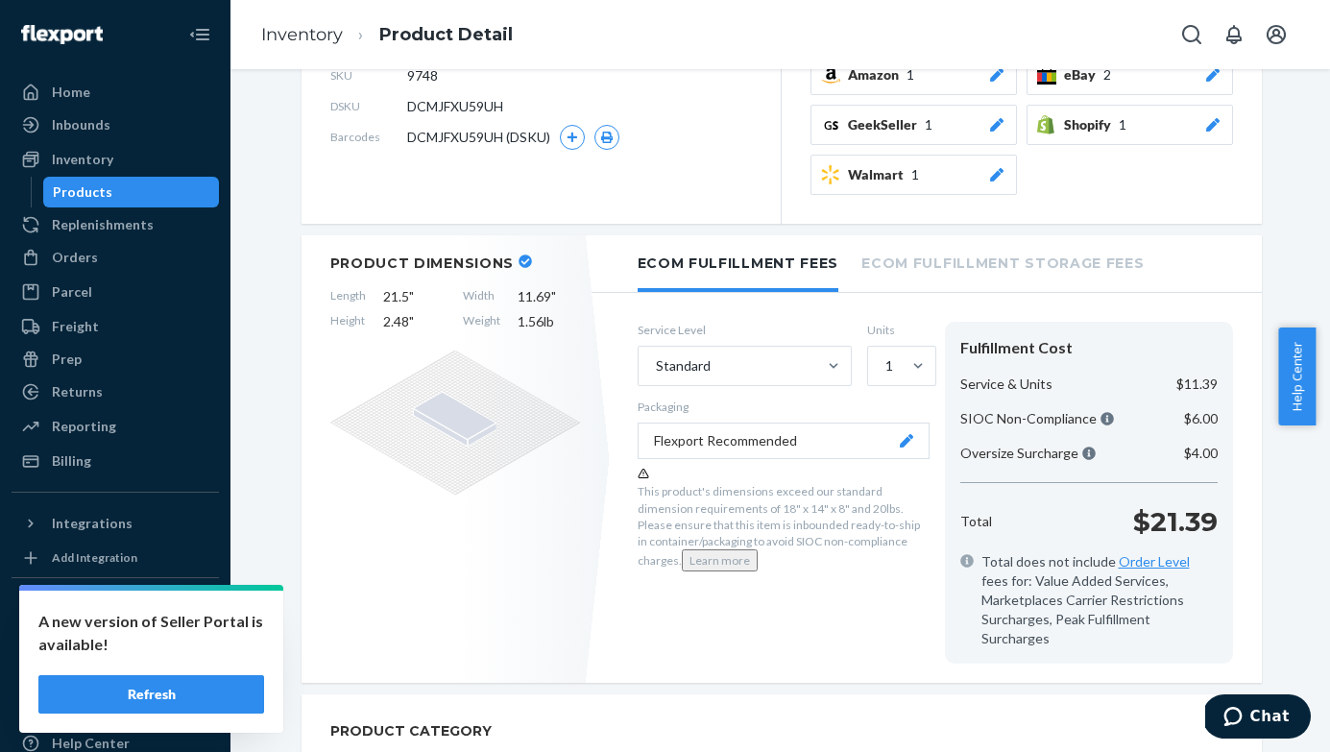
click at [909, 446] on icon at bounding box center [906, 440] width 13 height 13
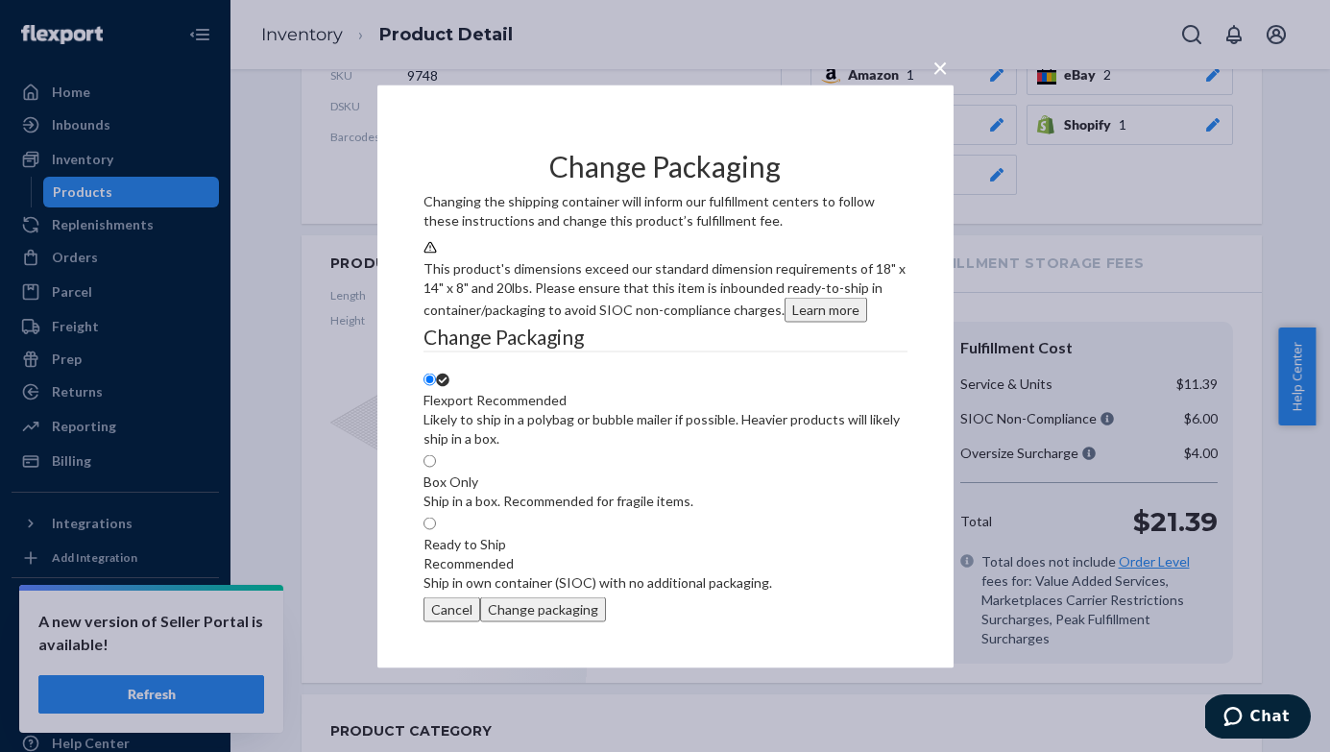
click at [469, 586] on div "Ready to Ship Recommended Ship in own container (SIOC) with no additional packa…" at bounding box center [597, 563] width 349 height 58
click at [436, 529] on input "Ready to Ship Recommended Ship in own container (SIOC) with no additional packa…" at bounding box center [429, 523] width 12 height 12
radio input "true"
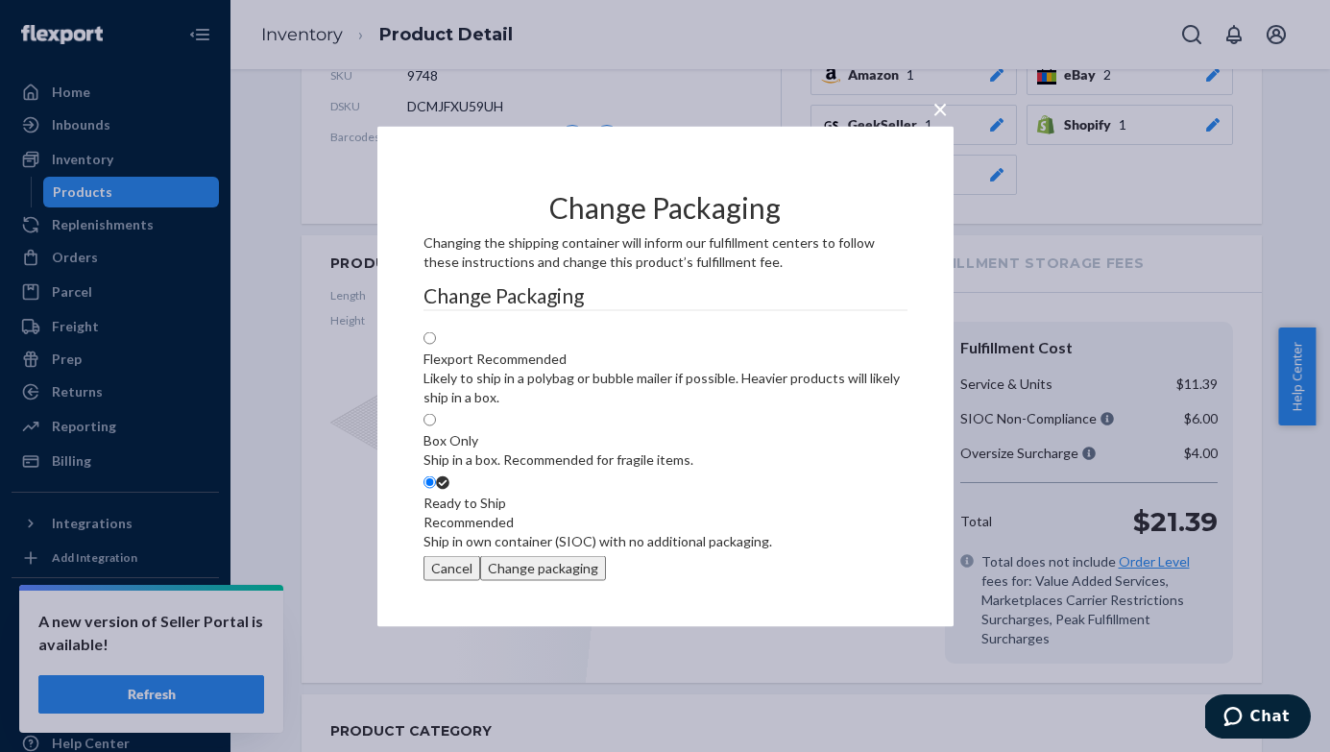
click at [606, 580] on button "Change packaging" at bounding box center [543, 567] width 126 height 25
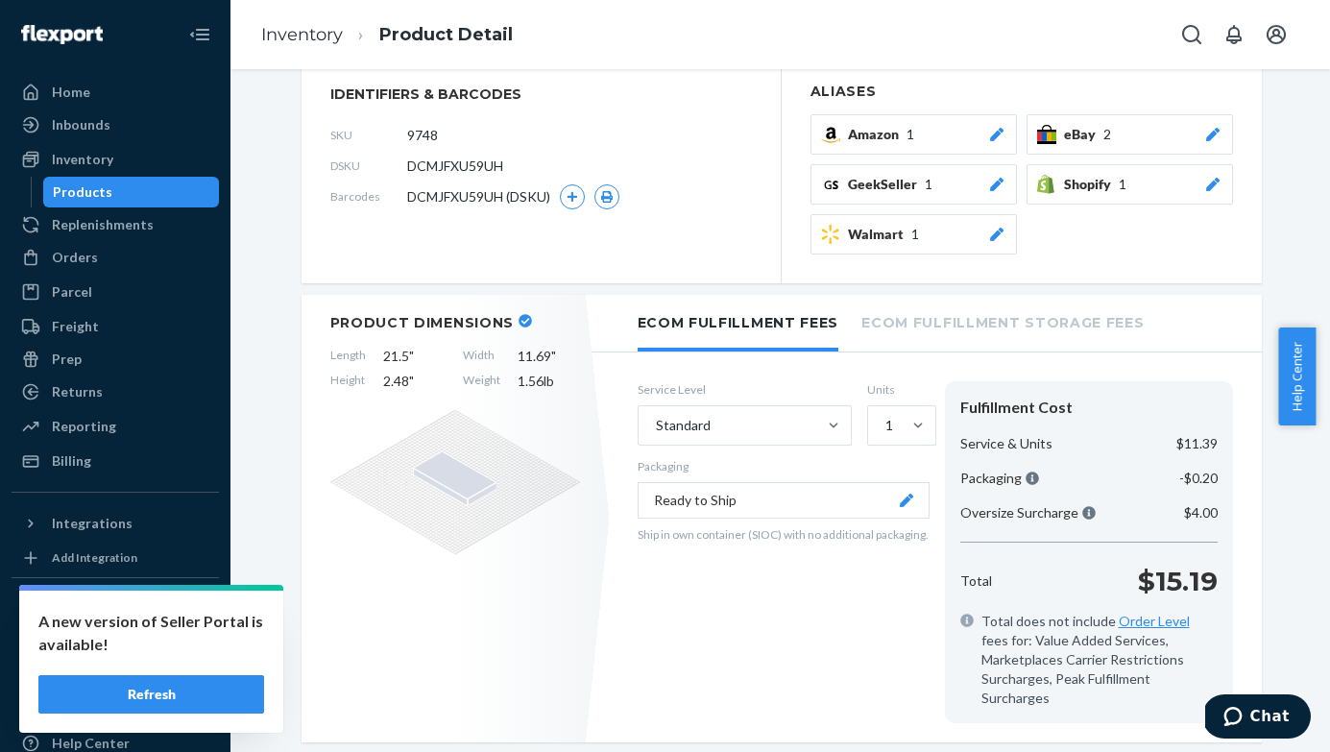
scroll to position [154, 0]
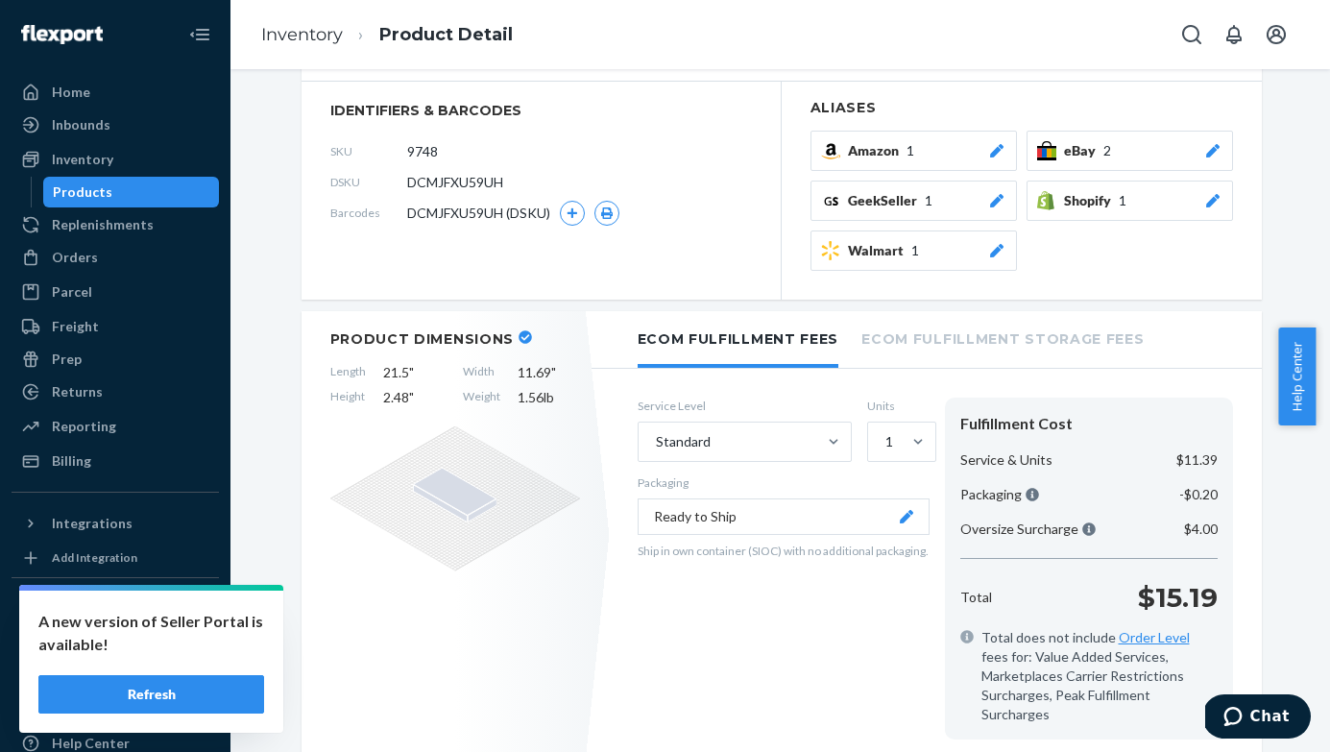
click at [1219, 203] on icon at bounding box center [1212, 200] width 19 height 13
